Goal: Information Seeking & Learning: Learn about a topic

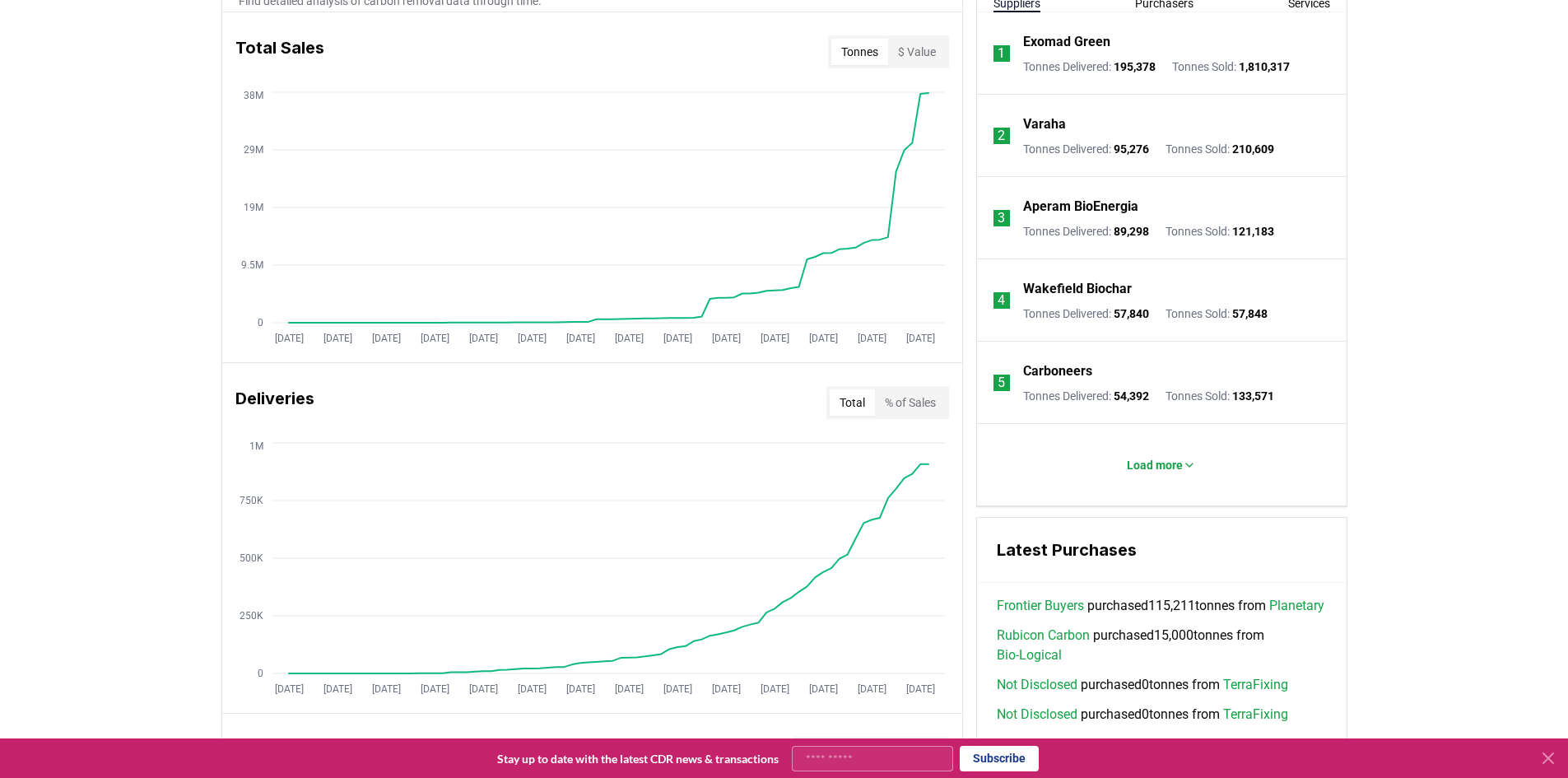
scroll to position [329, 0]
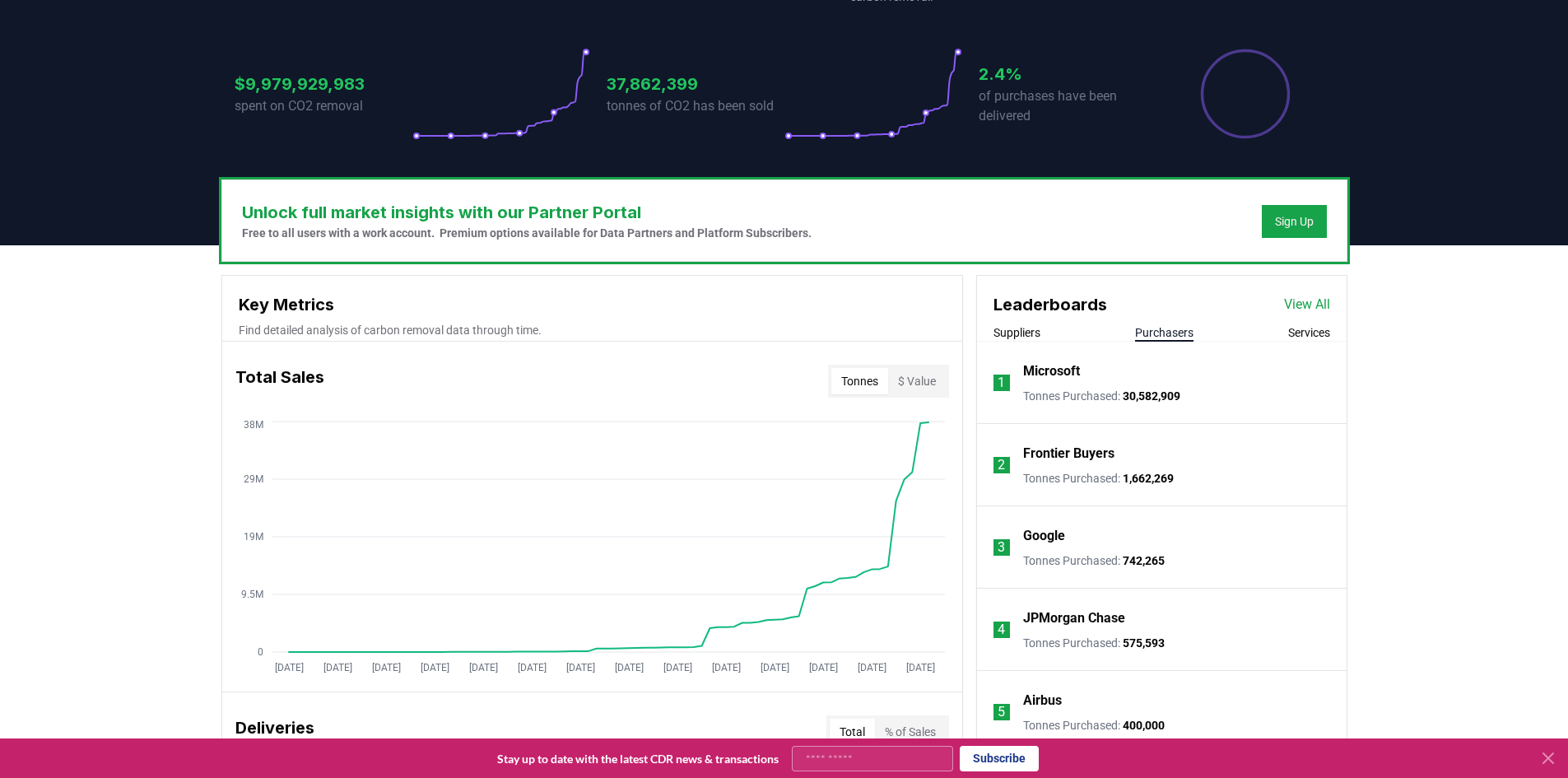
click at [1167, 337] on button "Purchasers" at bounding box center [1164, 332] width 59 height 16
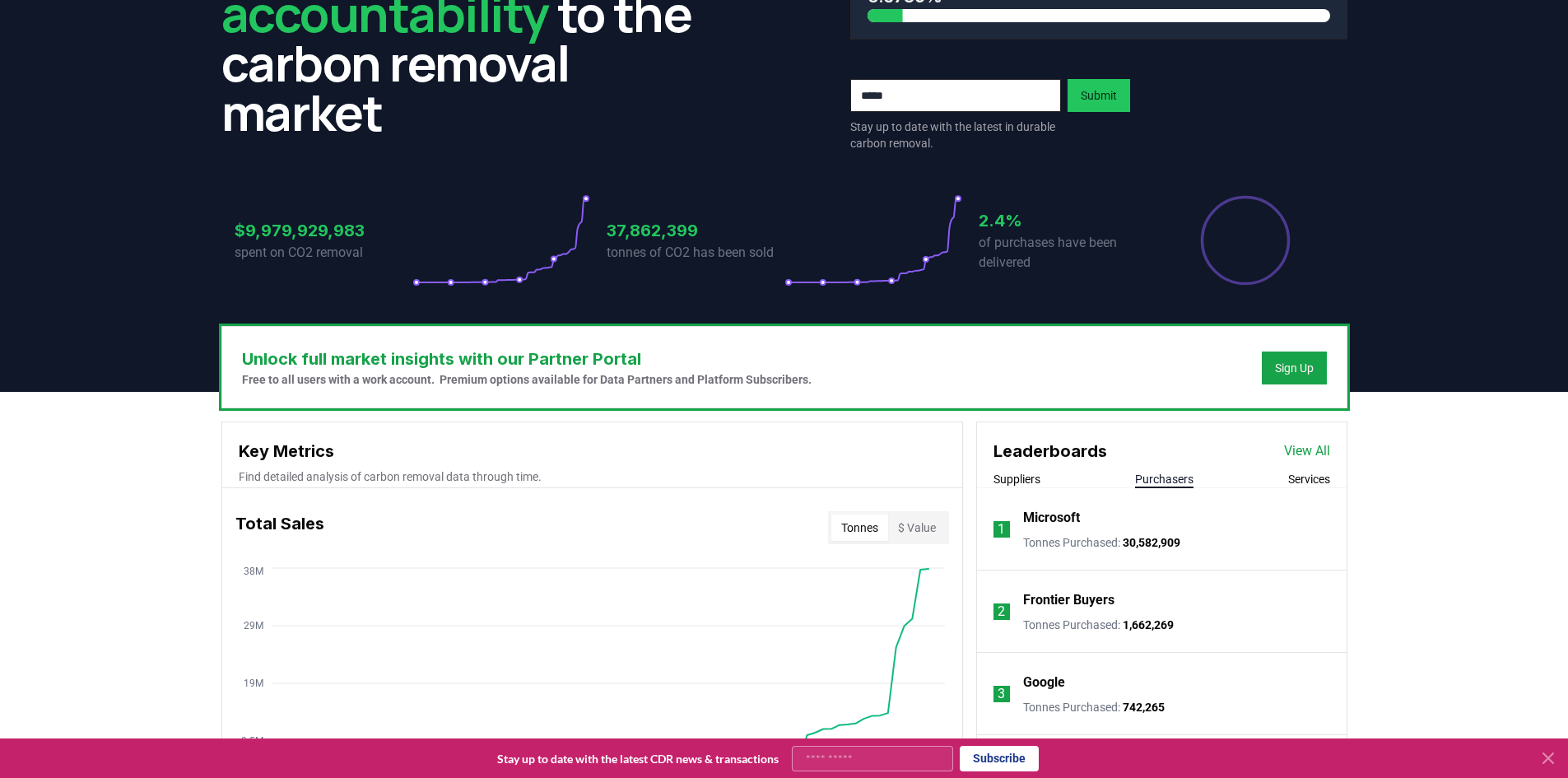
scroll to position [0, 0]
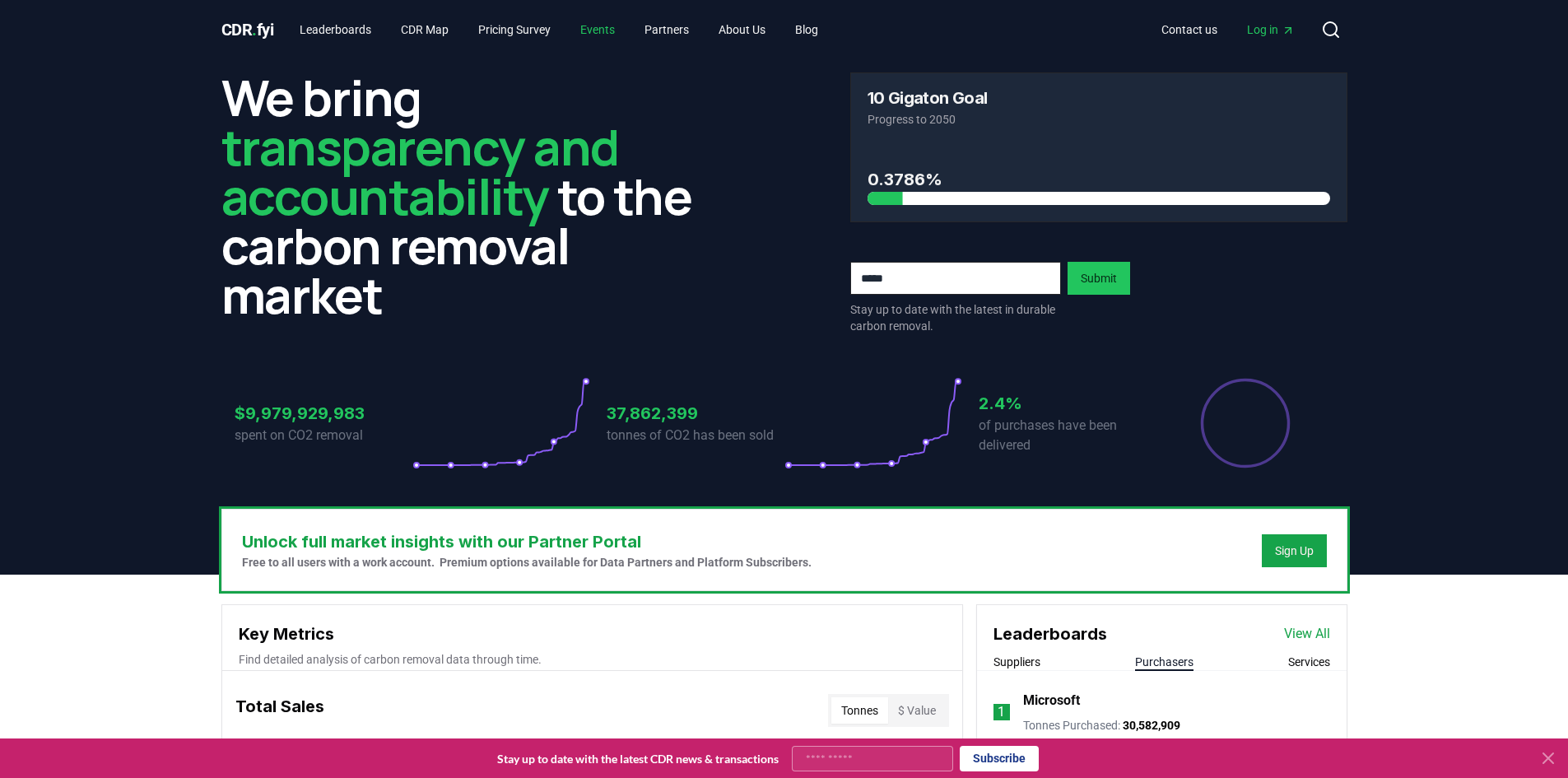
click at [592, 27] on link "Events" at bounding box center [597, 29] width 61 height 30
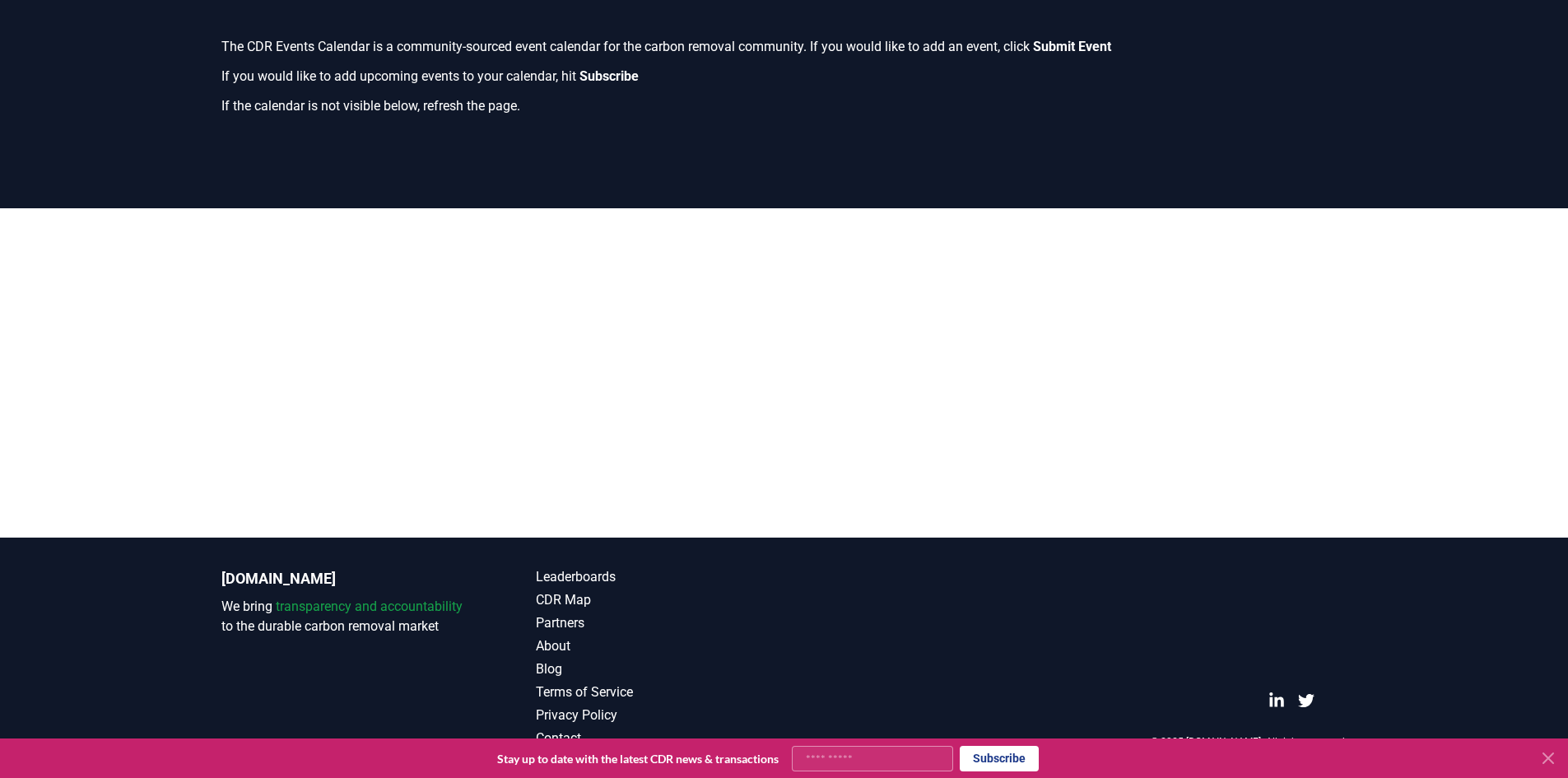
scroll to position [329, 0]
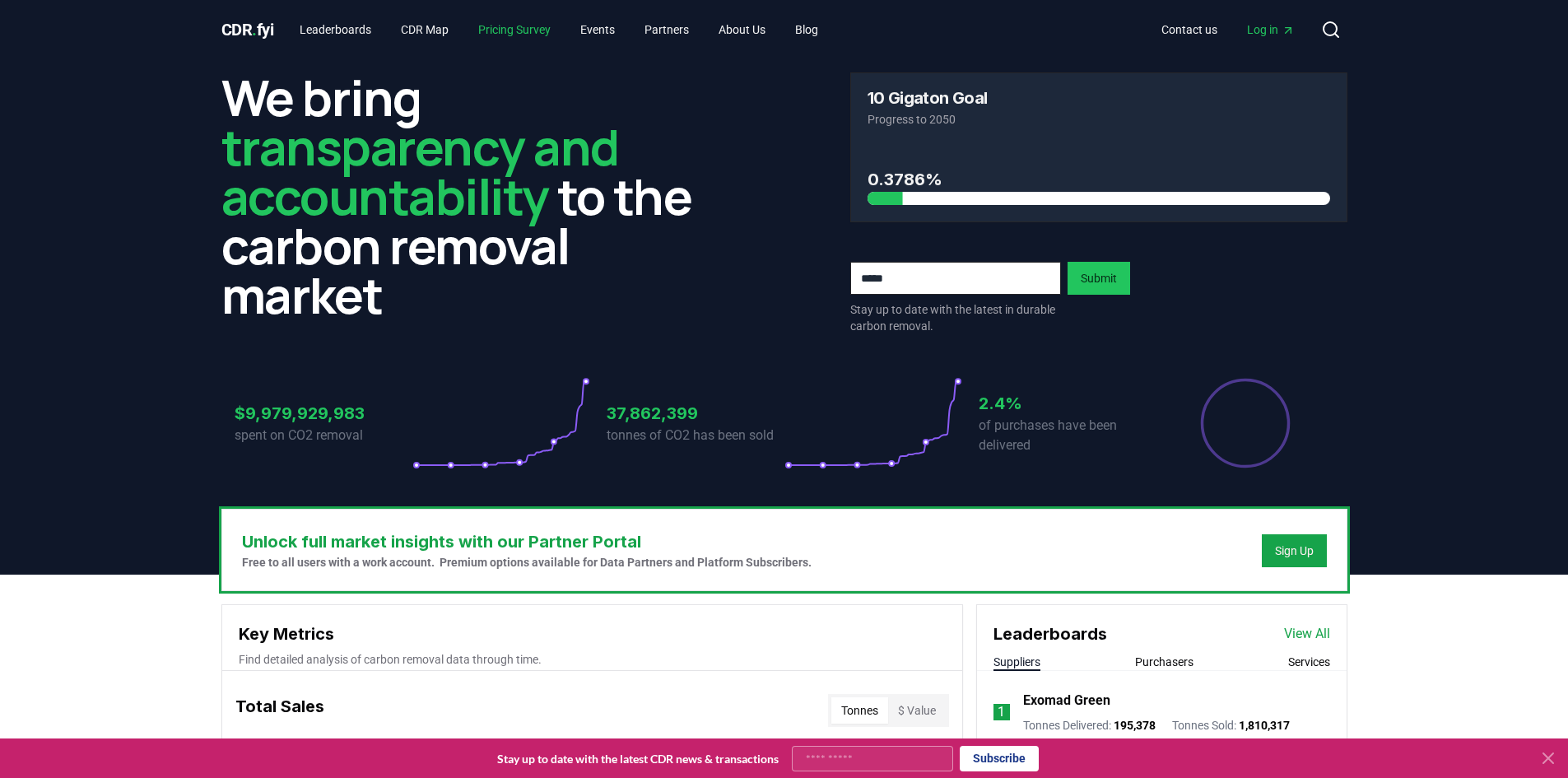
click at [515, 30] on link "Pricing Survey" at bounding box center [515, 29] width 99 height 30
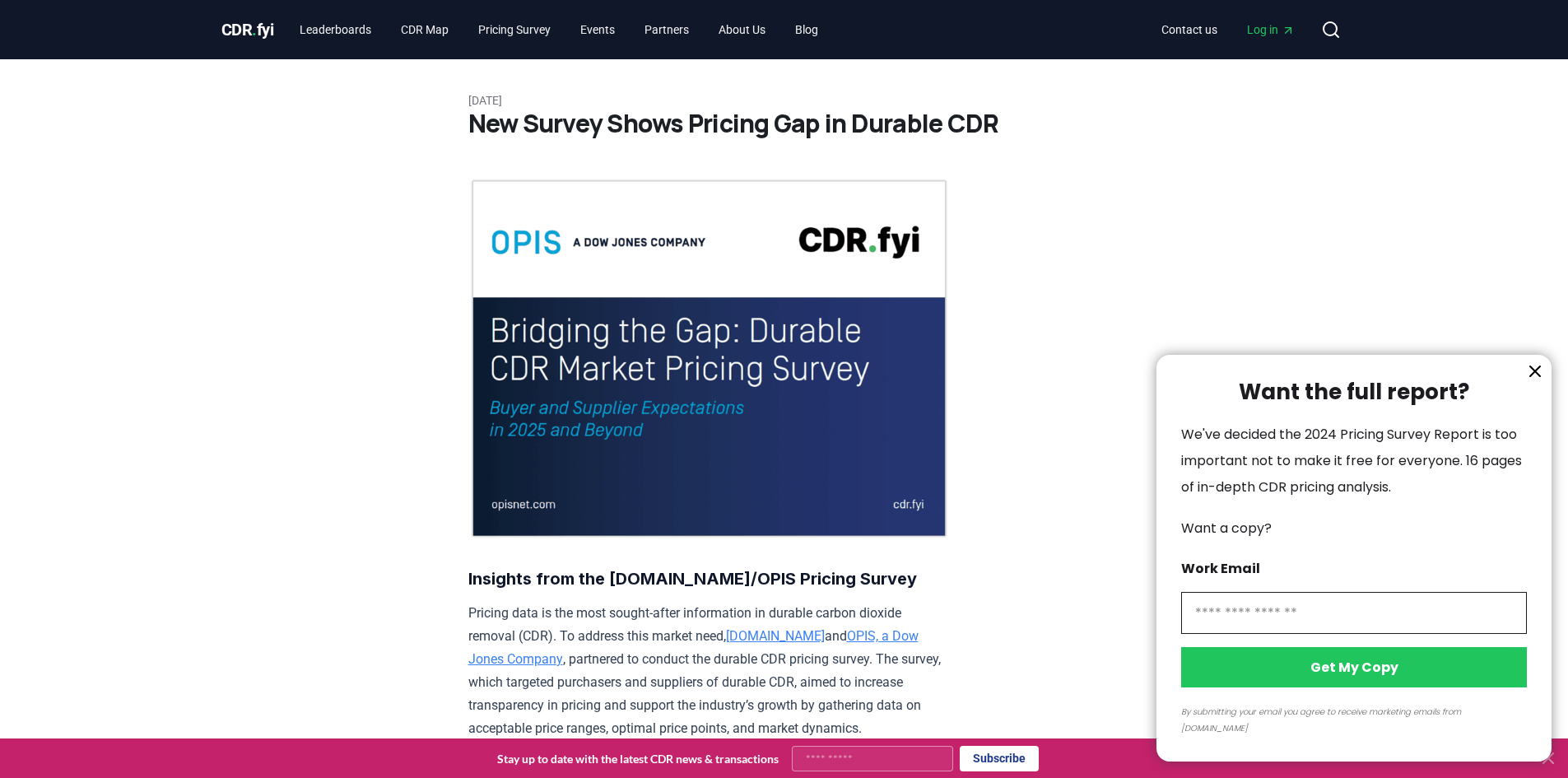
click at [609, 27] on div at bounding box center [784, 389] width 1568 height 778
